Goal: Task Accomplishment & Management: Complete application form

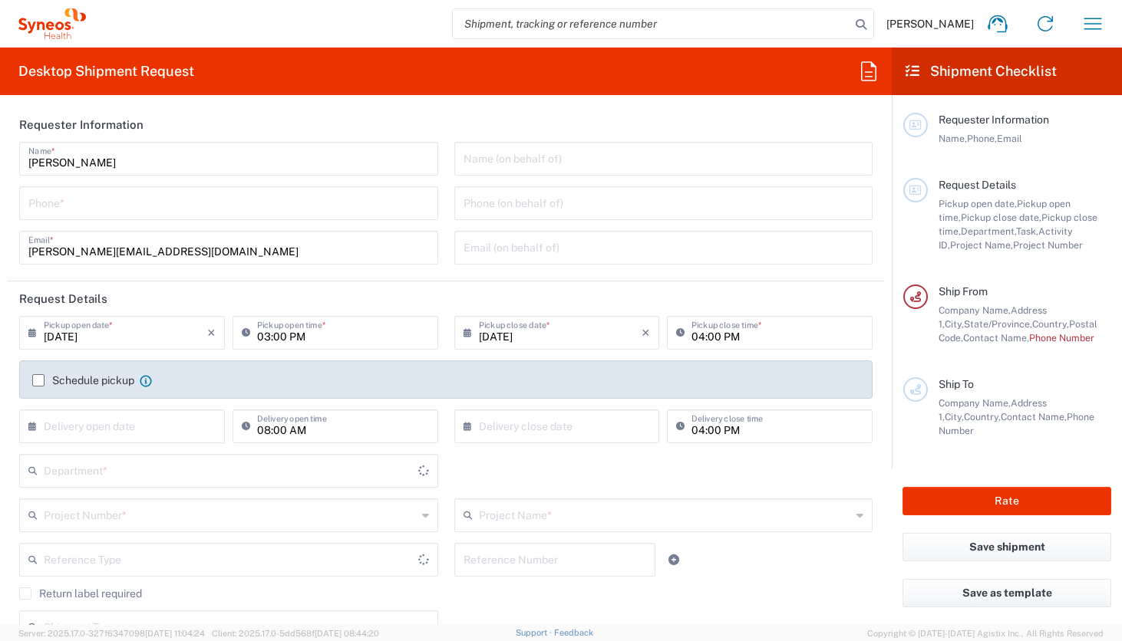
type input "[US_STATE]"
type input "United States"
click at [212, 198] on input "tel" at bounding box center [228, 202] width 401 height 27
type input "8350"
type input "Syneos Health, LLC-Morrisville NC US"
